Goal: Transaction & Acquisition: Book appointment/travel/reservation

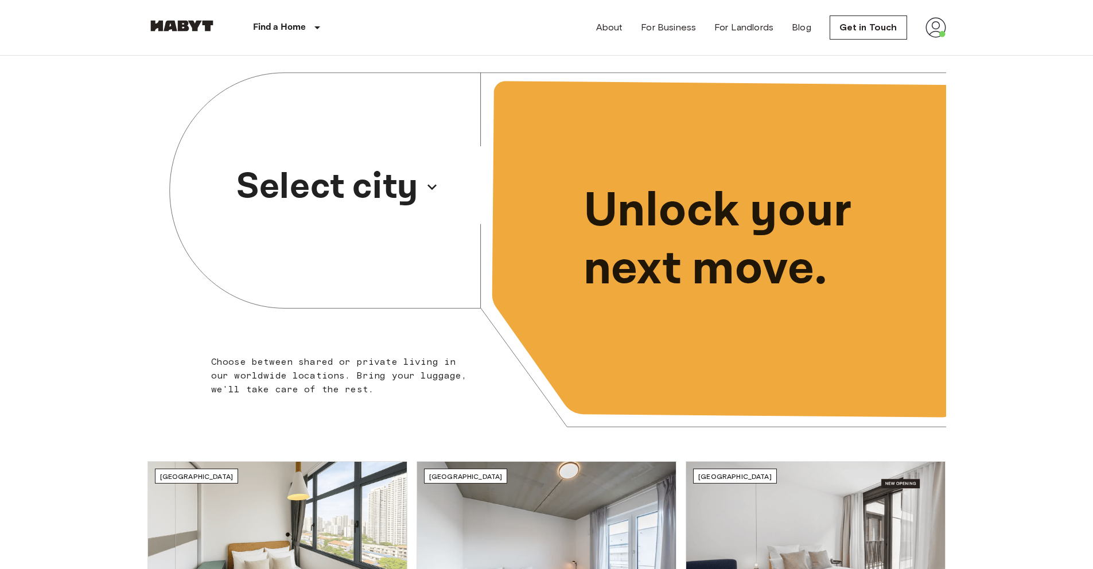
click at [322, 198] on p "Select city" at bounding box center [327, 187] width 182 height 55
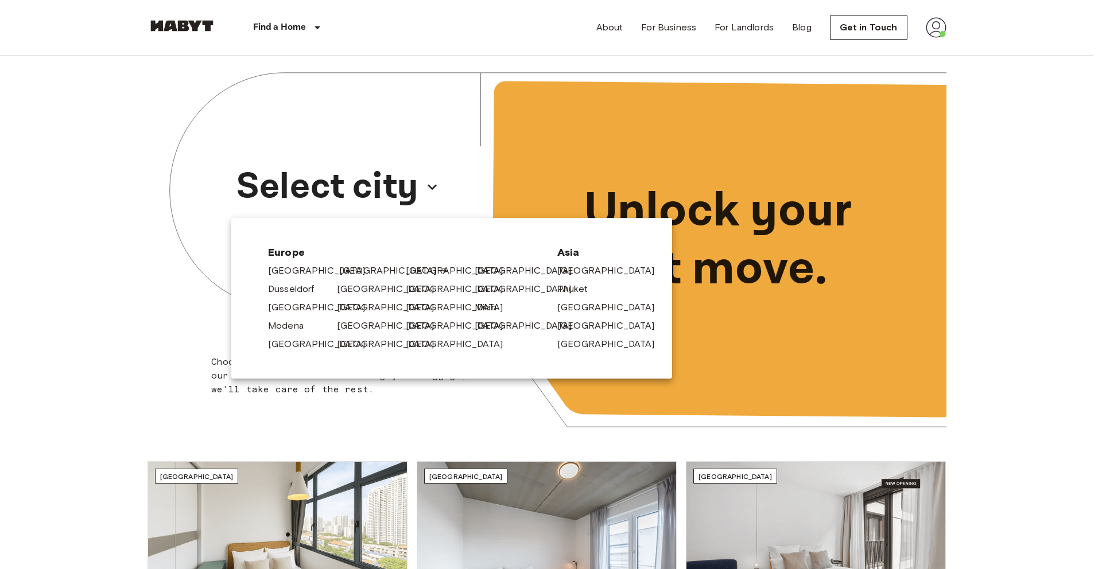
click at [344, 273] on link "[GEOGRAPHIC_DATA]" at bounding box center [393, 271] width 109 height 14
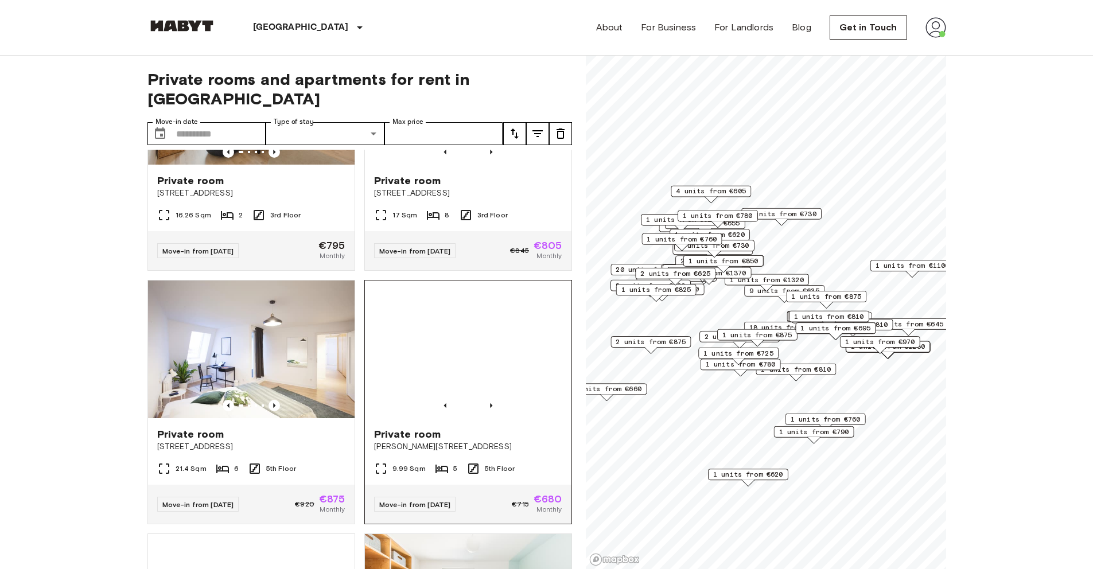
scroll to position [163, 0]
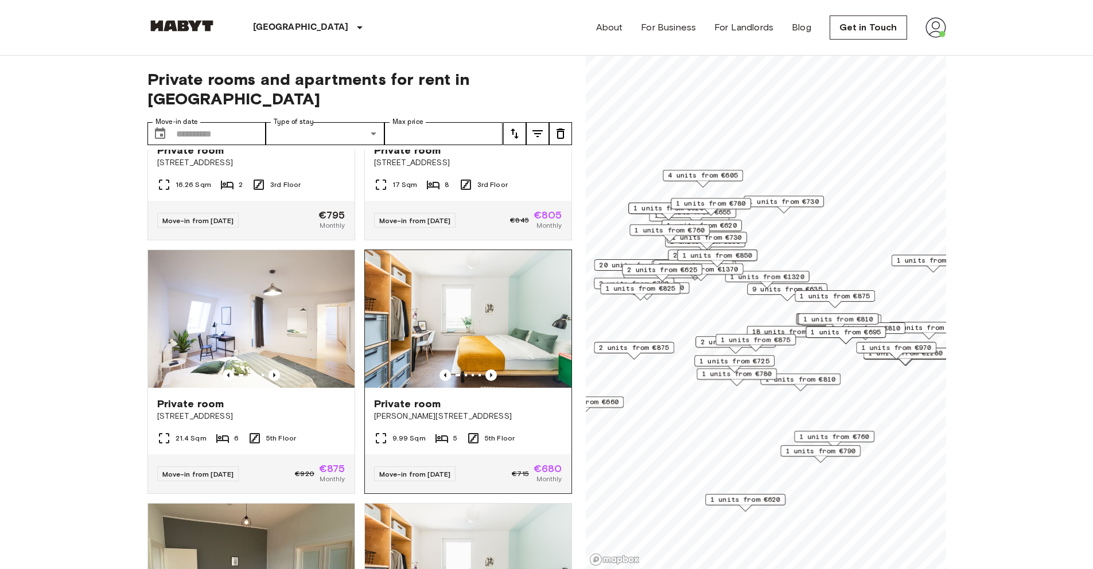
click at [433, 282] on img at bounding box center [468, 319] width 207 height 138
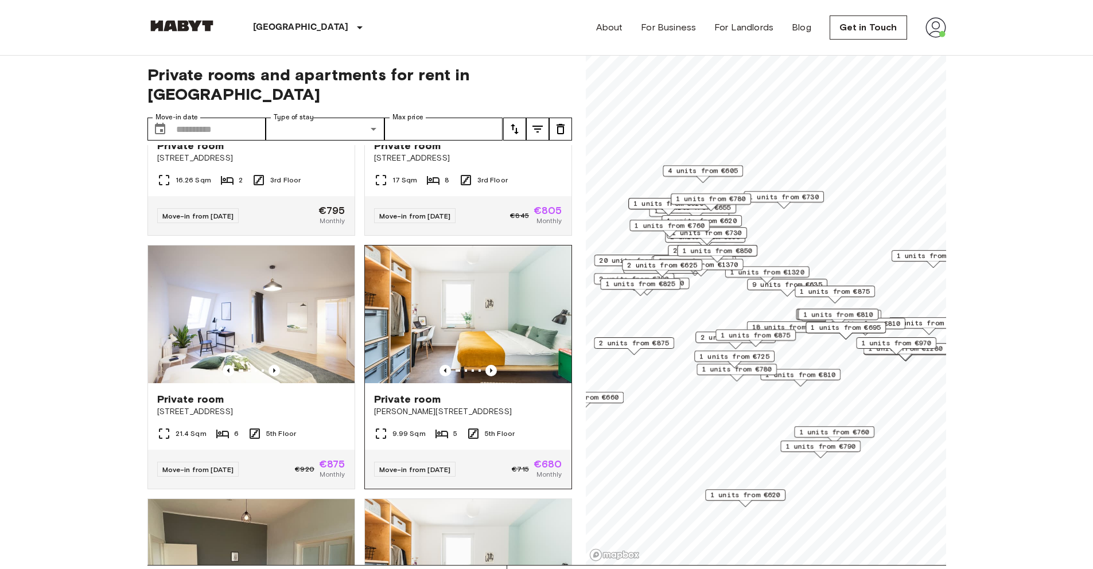
scroll to position [3, 0]
click at [431, 283] on img at bounding box center [468, 316] width 207 height 138
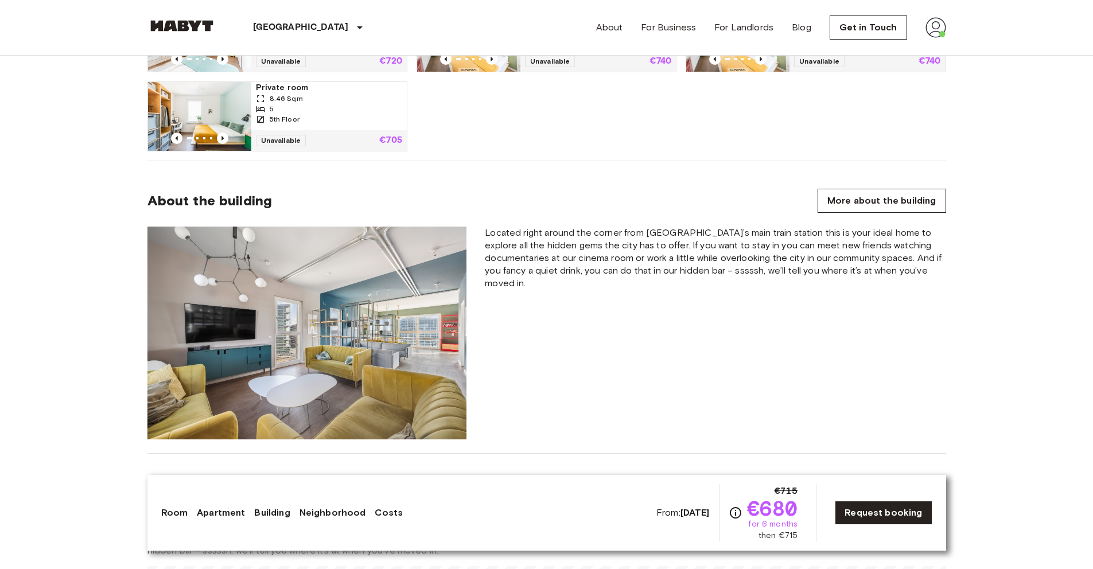
scroll to position [884, 0]
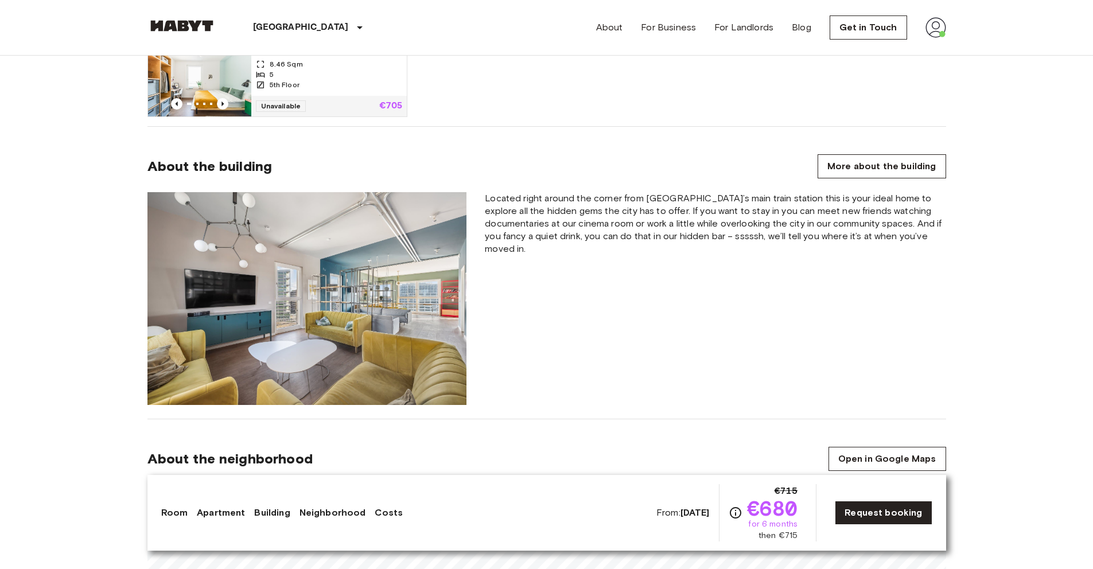
click at [853, 180] on section "About the building More about the building Located right around the corner from…" at bounding box center [546, 273] width 799 height 293
click at [860, 174] on link "More about the building" at bounding box center [882, 166] width 128 height 24
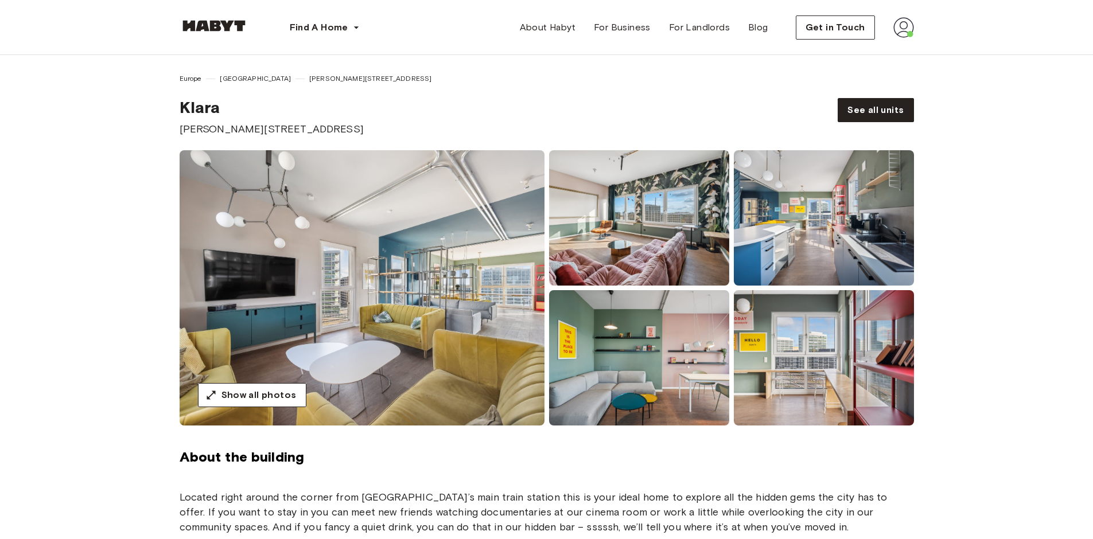
click at [216, 21] on img at bounding box center [214, 25] width 69 height 11
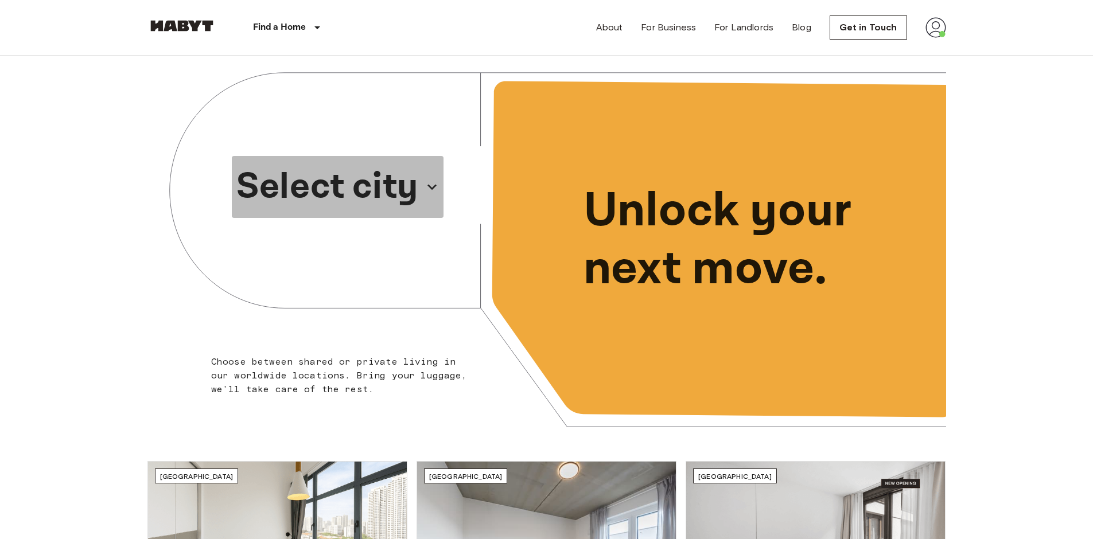
click at [367, 195] on p "Select city" at bounding box center [327, 187] width 182 height 55
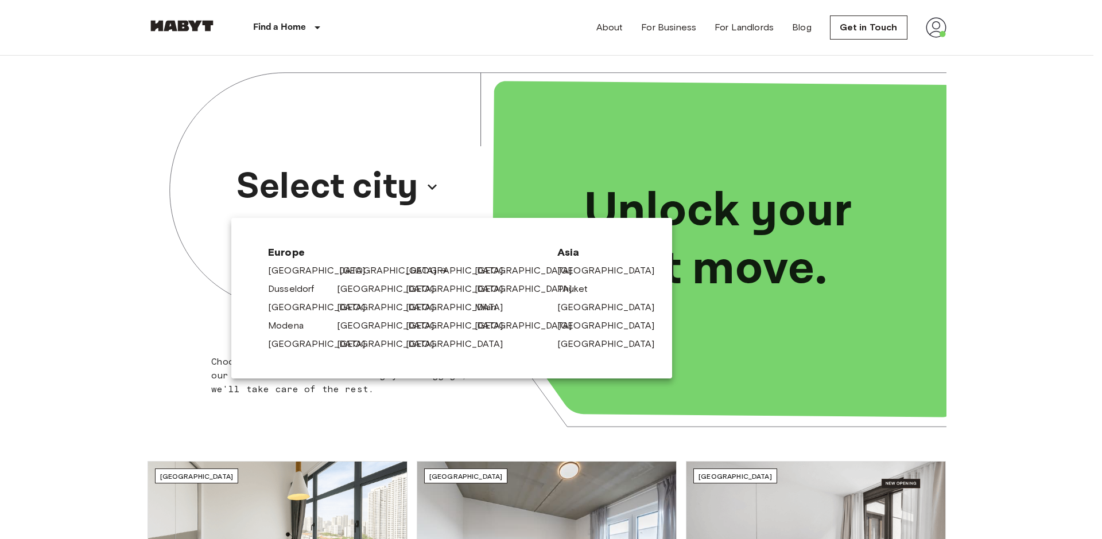
click at [340, 276] on link "[GEOGRAPHIC_DATA]" at bounding box center [393, 271] width 109 height 14
